Goal: Task Accomplishment & Management: Use online tool/utility

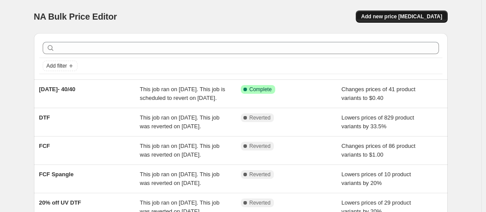
click at [411, 16] on span "Add new price [MEDICAL_DATA]" at bounding box center [401, 16] width 81 height 7
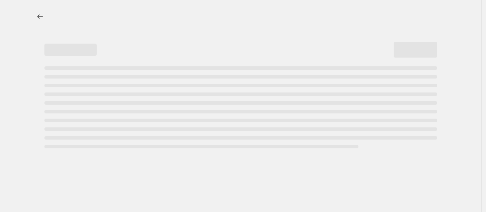
select select "percentage"
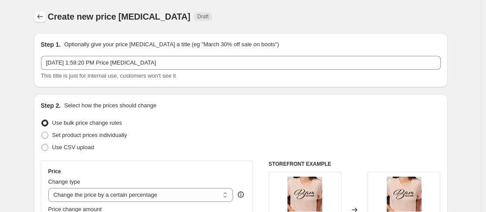
click at [39, 19] on icon "Price change jobs" at bounding box center [40, 16] width 9 height 9
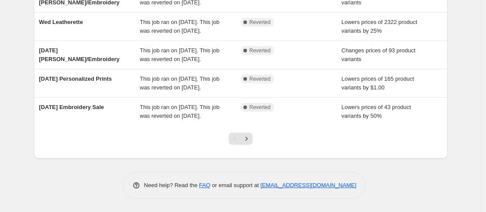
scroll to position [322, 0]
click at [251, 136] on icon "Next" at bounding box center [246, 138] width 9 height 9
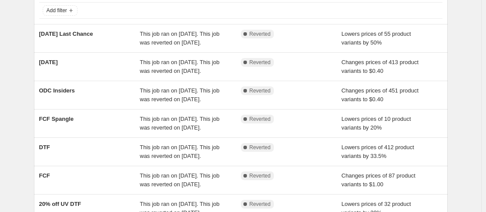
scroll to position [0, 0]
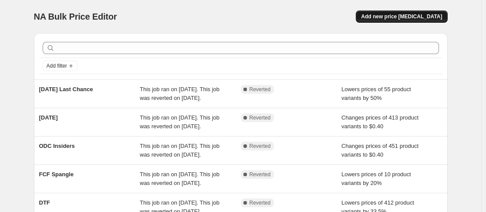
click at [427, 18] on span "Add new price [MEDICAL_DATA]" at bounding box center [401, 16] width 81 height 7
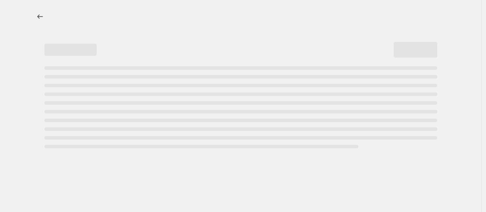
select select "percentage"
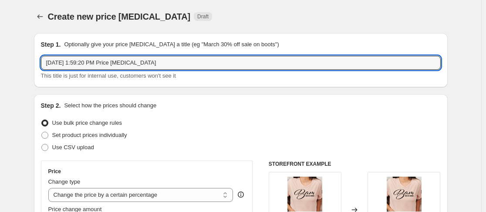
drag, startPoint x: 172, startPoint y: 66, endPoint x: 11, endPoint y: 69, distance: 160.8
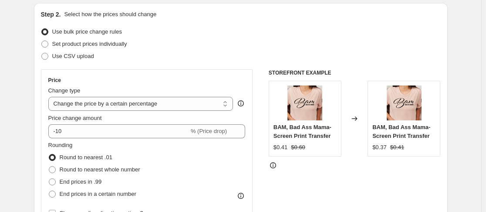
scroll to position [91, 0]
type input "[DATE] Chenille"
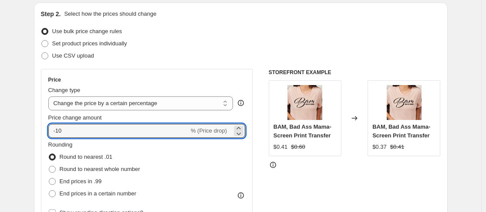
drag, startPoint x: 70, startPoint y: 134, endPoint x: 40, endPoint y: 133, distance: 30.1
click at [40, 133] on div "Step 2. Select how the prices should change Use bulk price change rules Set pro…" at bounding box center [241, 156] width 414 height 306
type input "-50"
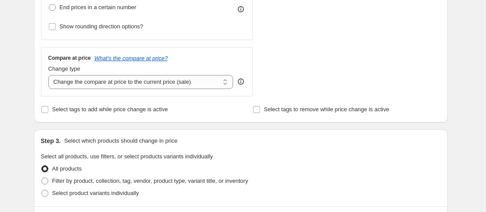
scroll to position [278, 0]
click at [227, 80] on select "Change the compare at price to the current price (sale) Change the compare at p…" at bounding box center [140, 81] width 185 height 14
select select "no_change"
click at [50, 74] on select "Change the compare at price to the current price (sale) Change the compare at p…" at bounding box center [140, 81] width 185 height 14
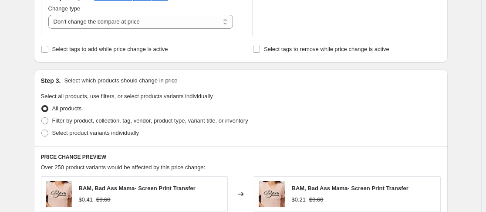
scroll to position [385, 0]
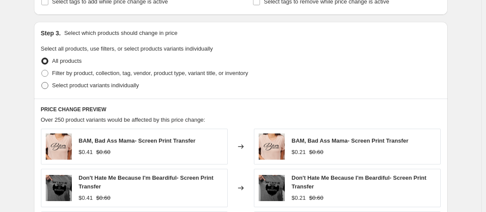
click at [48, 87] on span at bounding box center [44, 85] width 7 height 7
click at [42, 82] on input "Select product variants individually" at bounding box center [41, 82] width 0 height 0
radio input "true"
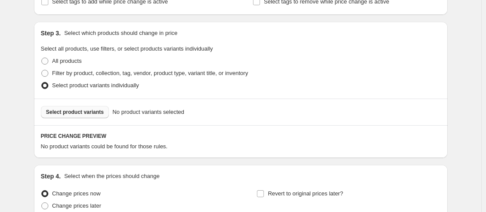
click at [97, 113] on span "Select product variants" at bounding box center [75, 111] width 58 height 7
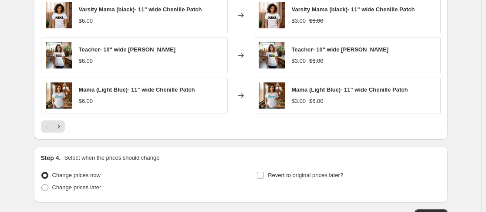
scroll to position [663, 0]
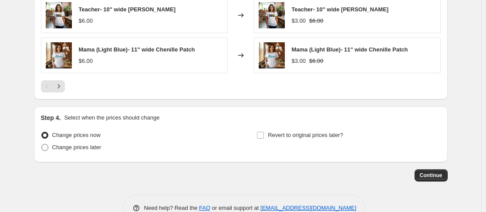
click at [48, 146] on span at bounding box center [44, 147] width 7 height 7
click at [42, 144] on input "Change prices later" at bounding box center [41, 144] width 0 height 0
radio input "true"
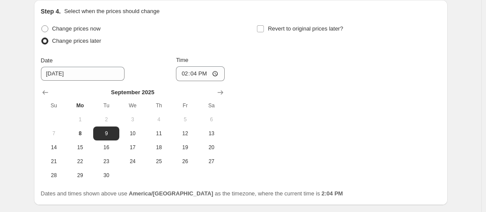
scroll to position [770, 0]
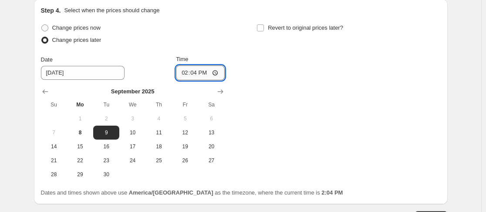
click at [184, 78] on input "14:04" at bounding box center [200, 72] width 49 height 15
type input "00:00"
click at [264, 27] on input "Revert to original prices later?" at bounding box center [260, 27] width 7 height 7
checkbox input "true"
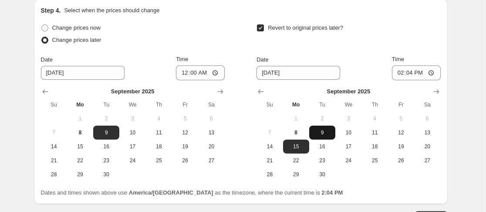
click at [324, 132] on span "9" at bounding box center [322, 132] width 19 height 7
type input "[DATE]"
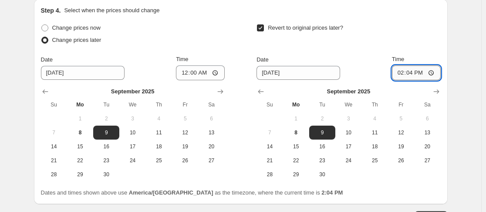
click at [401, 72] on input "14:04" at bounding box center [416, 72] width 49 height 15
type input "23:59"
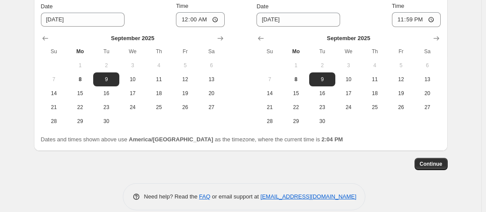
scroll to position [825, 0]
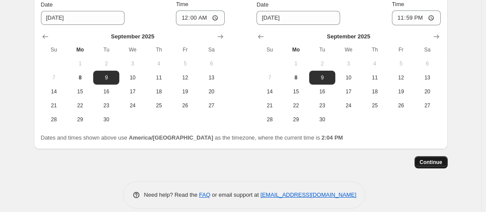
click at [437, 167] on button "Continue" at bounding box center [431, 162] width 33 height 12
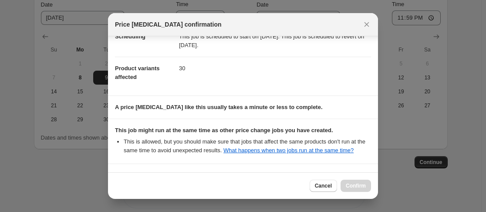
scroll to position [162, 0]
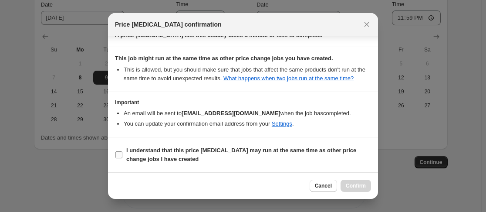
click at [116, 155] on input "I understand that this price [MEDICAL_DATA] may run at the same time as other p…" at bounding box center [118, 154] width 7 height 7
checkbox input "true"
click at [345, 187] on button "Confirm" at bounding box center [356, 185] width 30 height 12
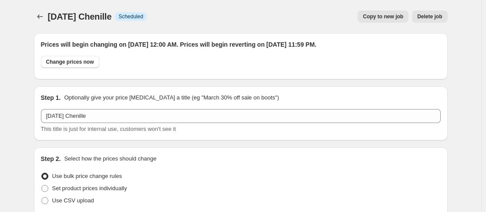
scroll to position [825, 0]
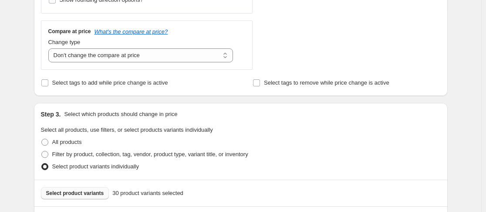
scroll to position [0, 0]
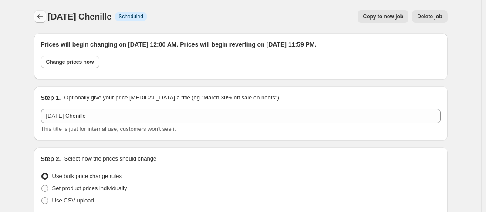
click at [42, 20] on icon "Price change jobs" at bounding box center [40, 16] width 9 height 9
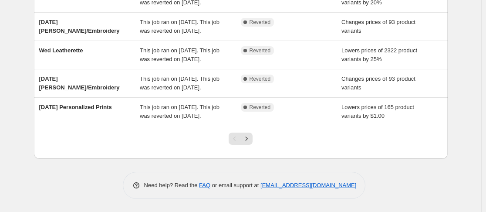
scroll to position [321, 0]
click at [249, 143] on icon "Next" at bounding box center [246, 138] width 9 height 9
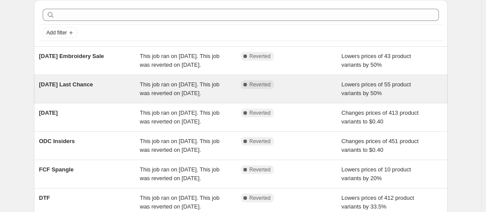
scroll to position [34, 0]
click at [140, 97] on div "[DATE] Last Chance" at bounding box center [89, 88] width 101 height 17
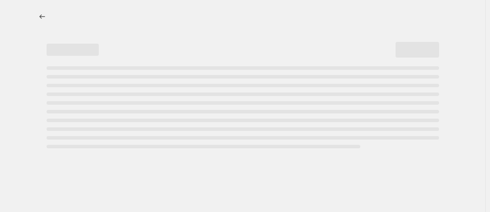
select select "percentage"
select select "no_change"
select select "collection"
select select "product_status"
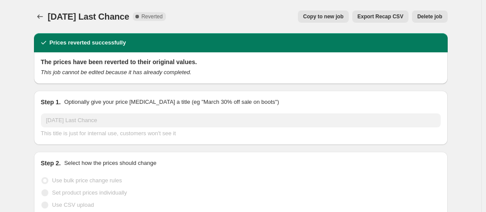
click at [332, 12] on button "Copy to new job" at bounding box center [323, 16] width 51 height 12
select select "percentage"
select select "no_change"
select select "collection"
select select "product_status"
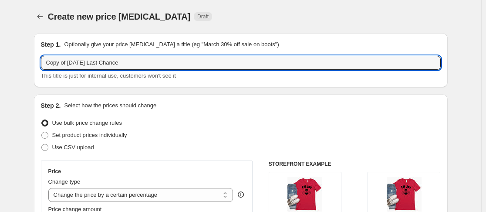
drag, startPoint x: 71, startPoint y: 62, endPoint x: -25, endPoint y: 79, distance: 97.7
click at [0, 79] on html "Home Settings Plans Skip to content Create new price [MEDICAL_DATA]. This page …" at bounding box center [243, 106] width 486 height 212
type input "[DATE] Last Chance"
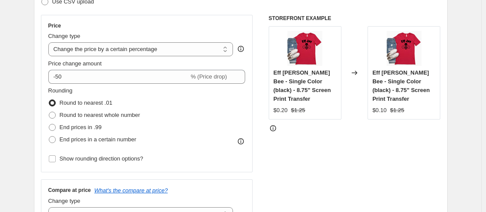
scroll to position [146, 0]
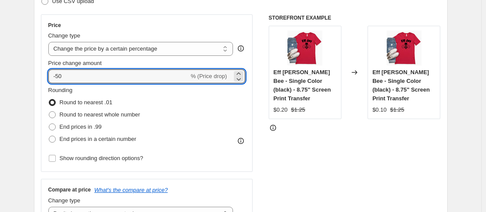
drag, startPoint x: 73, startPoint y: 78, endPoint x: 44, endPoint y: 78, distance: 28.7
click at [44, 78] on div "Price Change type Change the price to a certain amount Change the price by a ce…" at bounding box center [147, 92] width 212 height 157
type input "-60"
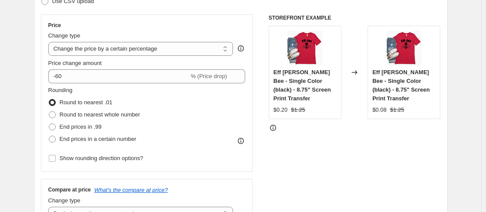
drag, startPoint x: 44, startPoint y: 78, endPoint x: 5, endPoint y: 82, distance: 39.9
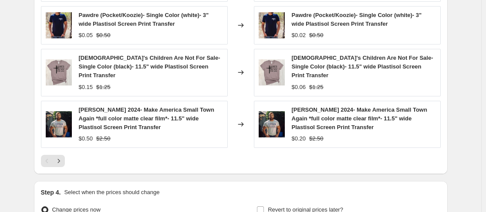
scroll to position [713, 0]
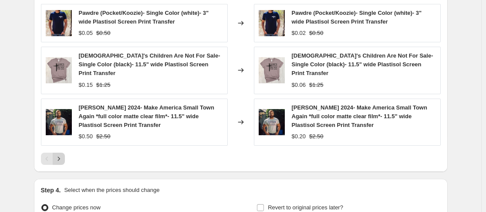
click at [61, 154] on icon "Next" at bounding box center [58, 158] width 9 height 9
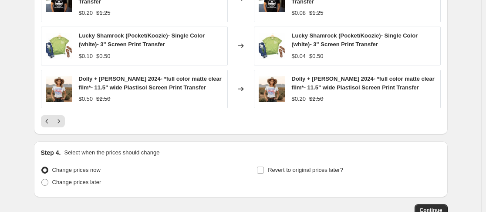
scroll to position [799, 0]
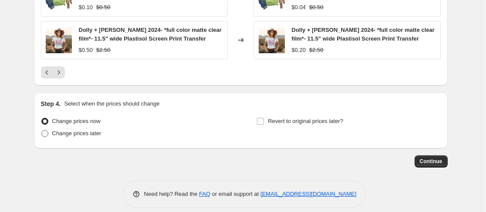
click at [45, 130] on span at bounding box center [44, 133] width 7 height 7
click at [42, 130] on input "Change prices later" at bounding box center [41, 130] width 0 height 0
radio input "true"
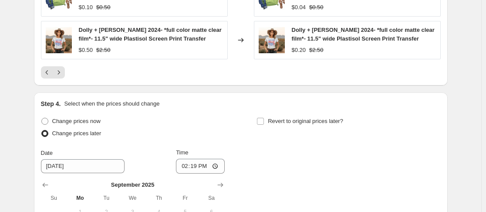
scroll to position [875, 0]
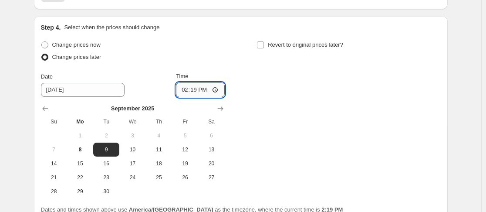
click at [181, 83] on input "14:19" at bounding box center [200, 89] width 49 height 15
type input "00:00"
click at [263, 41] on input "Revert to original prices later?" at bounding box center [260, 44] width 7 height 7
checkbox input "true"
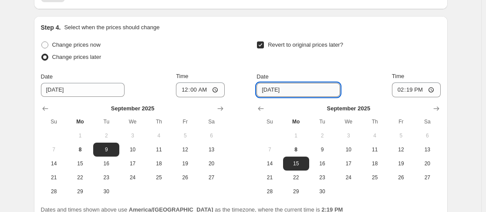
click at [307, 83] on input "[DATE]" at bounding box center [299, 90] width 84 height 14
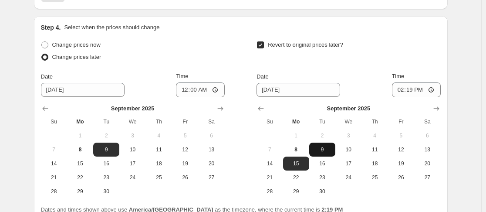
click at [326, 146] on span "9" at bounding box center [322, 149] width 19 height 7
type input "[DATE]"
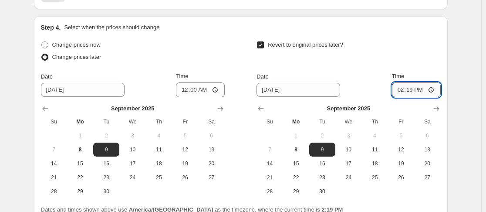
click at [402, 85] on input "14:19" at bounding box center [416, 89] width 49 height 15
type input "23:59"
click at [410, 47] on div "Revert to original prices later?" at bounding box center [349, 52] width 184 height 26
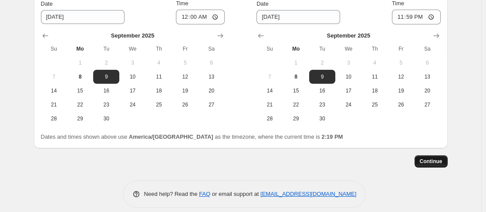
click at [429, 158] on span "Continue" at bounding box center [431, 161] width 23 height 7
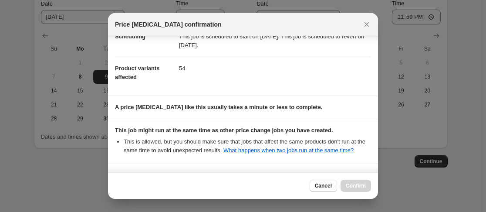
scroll to position [162, 0]
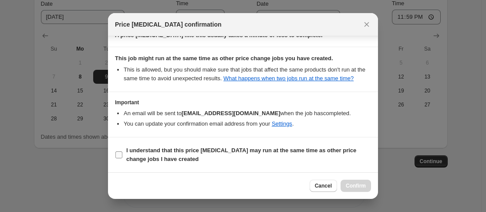
click at [119, 156] on input "I understand that this price [MEDICAL_DATA] may run at the same time as other p…" at bounding box center [118, 154] width 7 height 7
checkbox input "true"
click at [357, 186] on span "Confirm" at bounding box center [356, 185] width 20 height 7
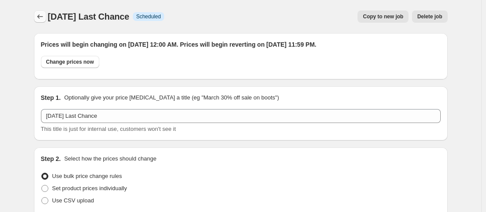
click at [41, 17] on icon "Price change jobs" at bounding box center [40, 16] width 9 height 9
